Goal: Transaction & Acquisition: Purchase product/service

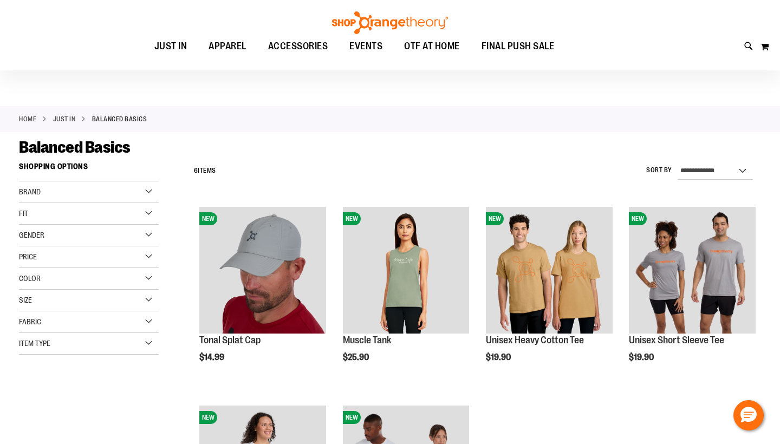
scroll to position [12, 0]
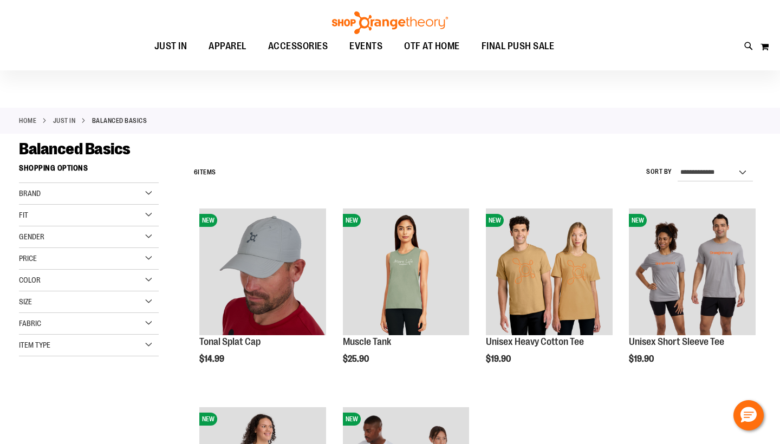
click at [74, 237] on div "Gender" at bounding box center [89, 237] width 140 height 22
click at [40, 260] on link "Women 2 items" at bounding box center [83, 258] width 134 height 11
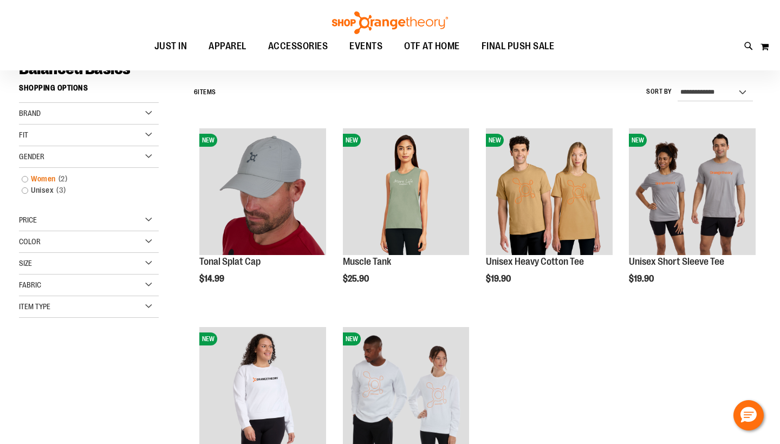
scroll to position [101, 0]
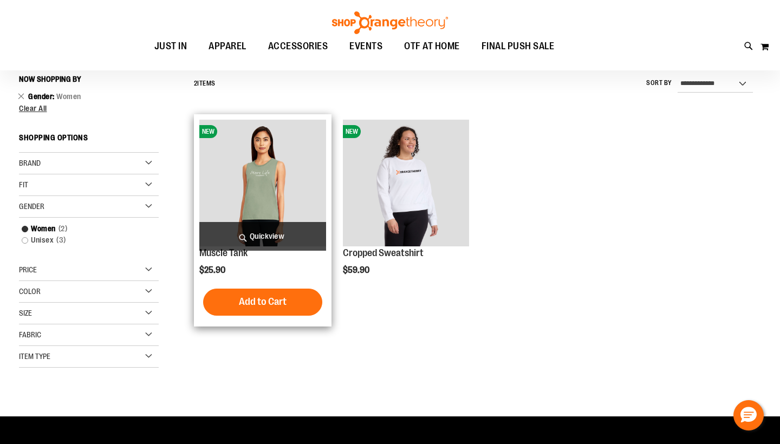
click at [260, 192] on img "product" at bounding box center [262, 183] width 127 height 127
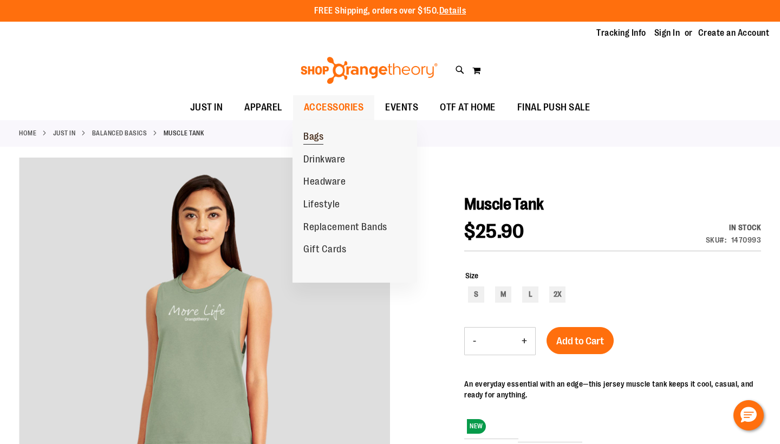
click at [315, 134] on span "Bags" at bounding box center [313, 138] width 20 height 14
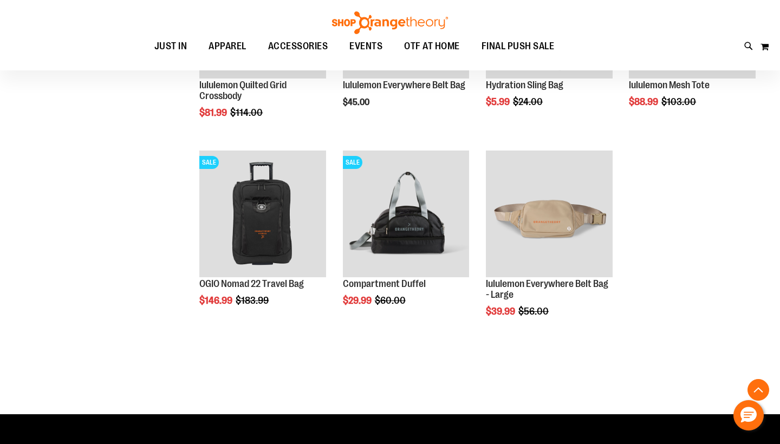
scroll to position [668, 0]
